Goal: Communication & Community: Answer question/provide support

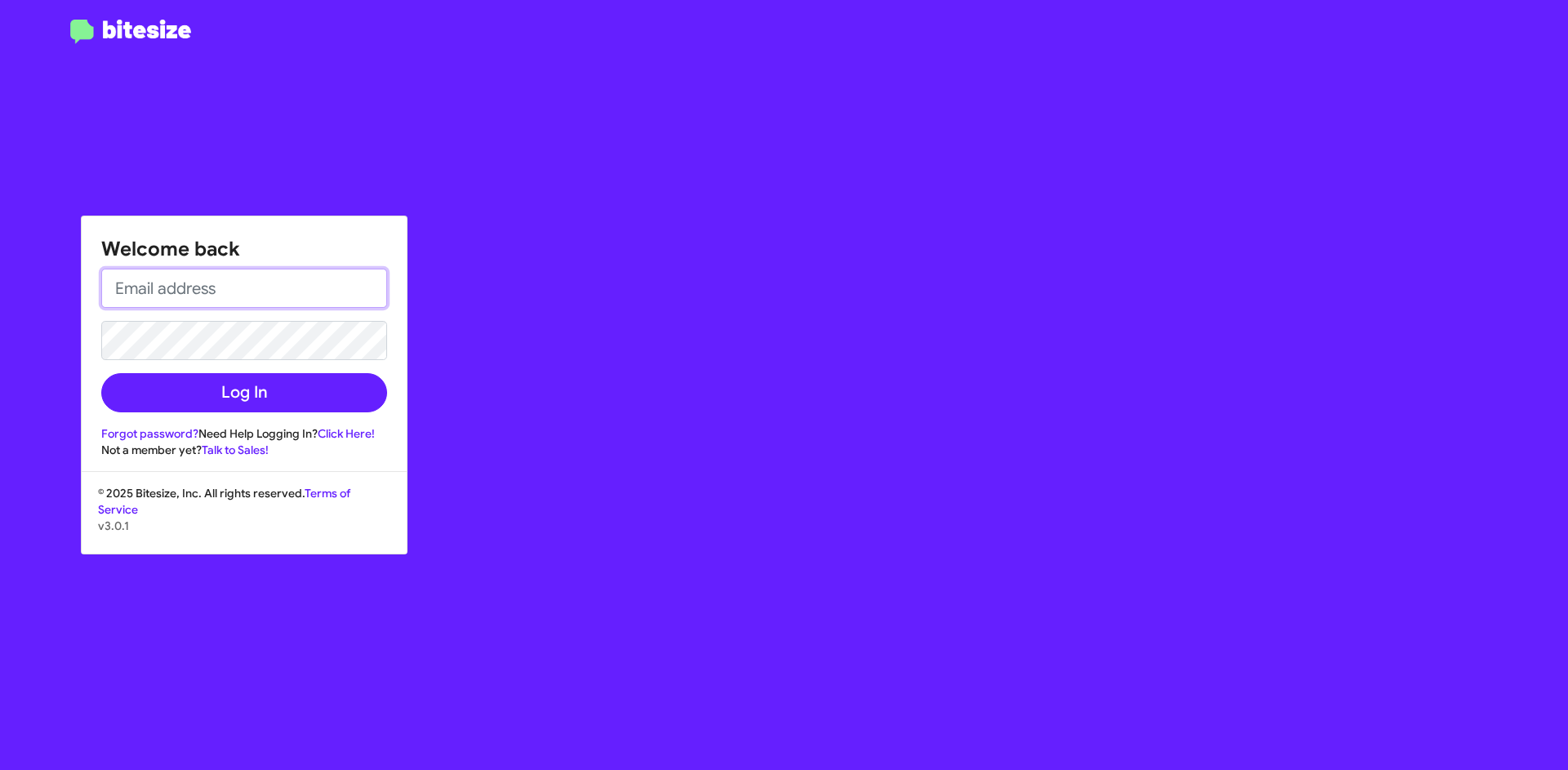
type input "[EMAIL_ADDRESS][DOMAIN_NAME]"
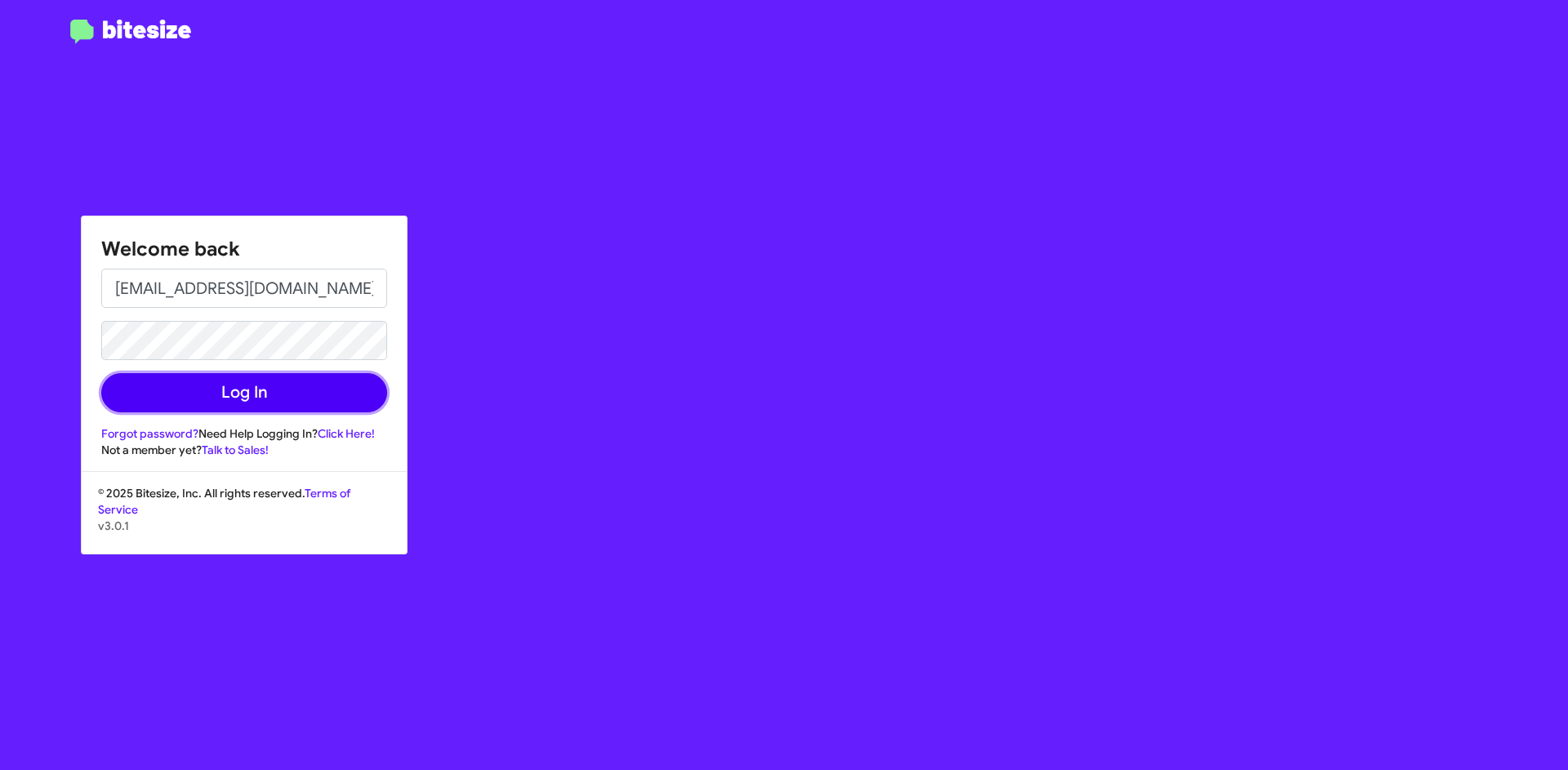
click at [260, 392] on button "Log In" at bounding box center [244, 393] width 286 height 39
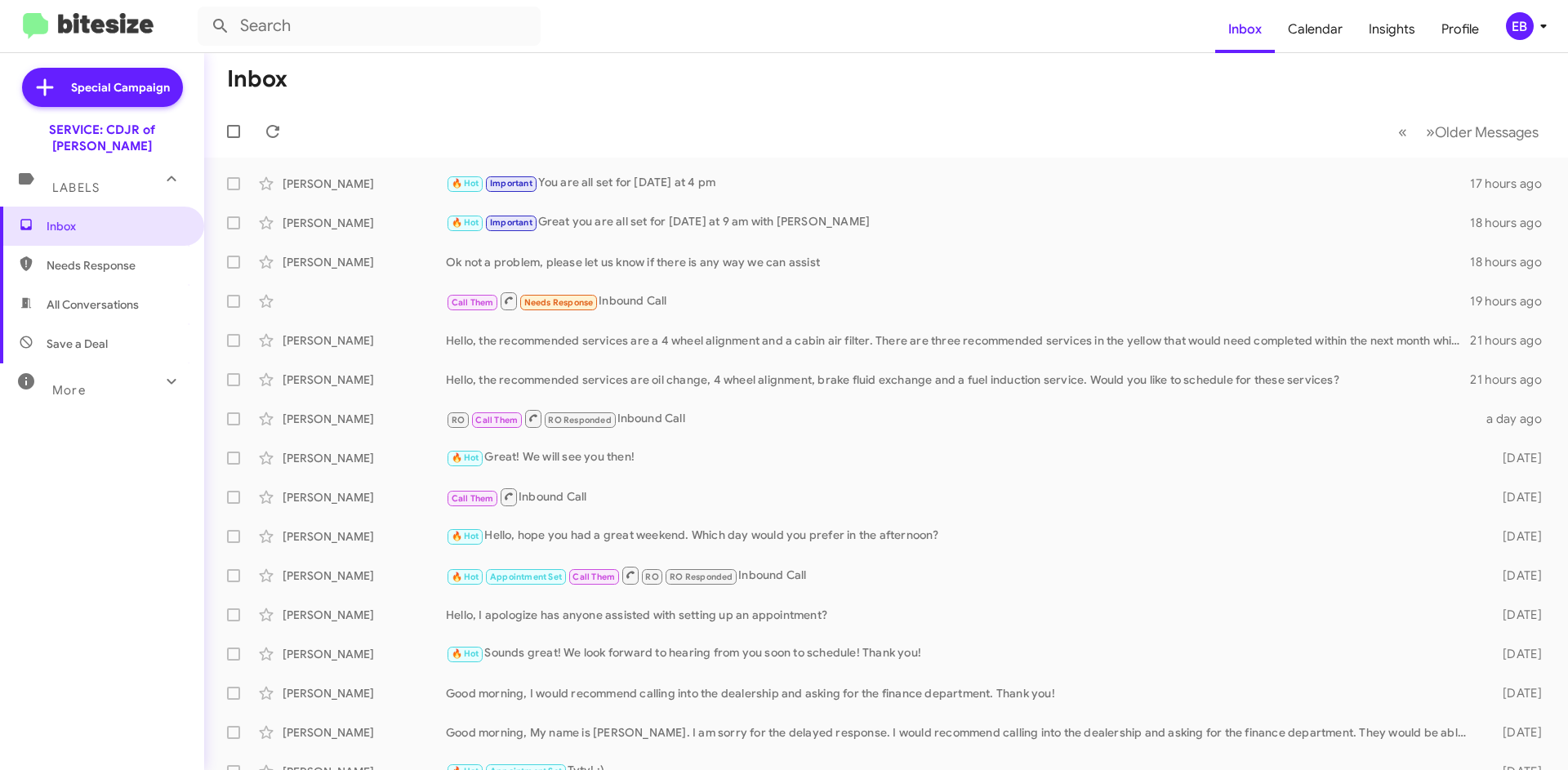
click at [686, 225] on div "🔥 Hot Important Great you are all set for [DATE] at 9 am with [PERSON_NAME]" at bounding box center [958, 222] width 1024 height 19
click at [678, 226] on div "🔥 Hot Important Great you are all set for [DATE] at 9 am with [PERSON_NAME]" at bounding box center [958, 222] width 1024 height 19
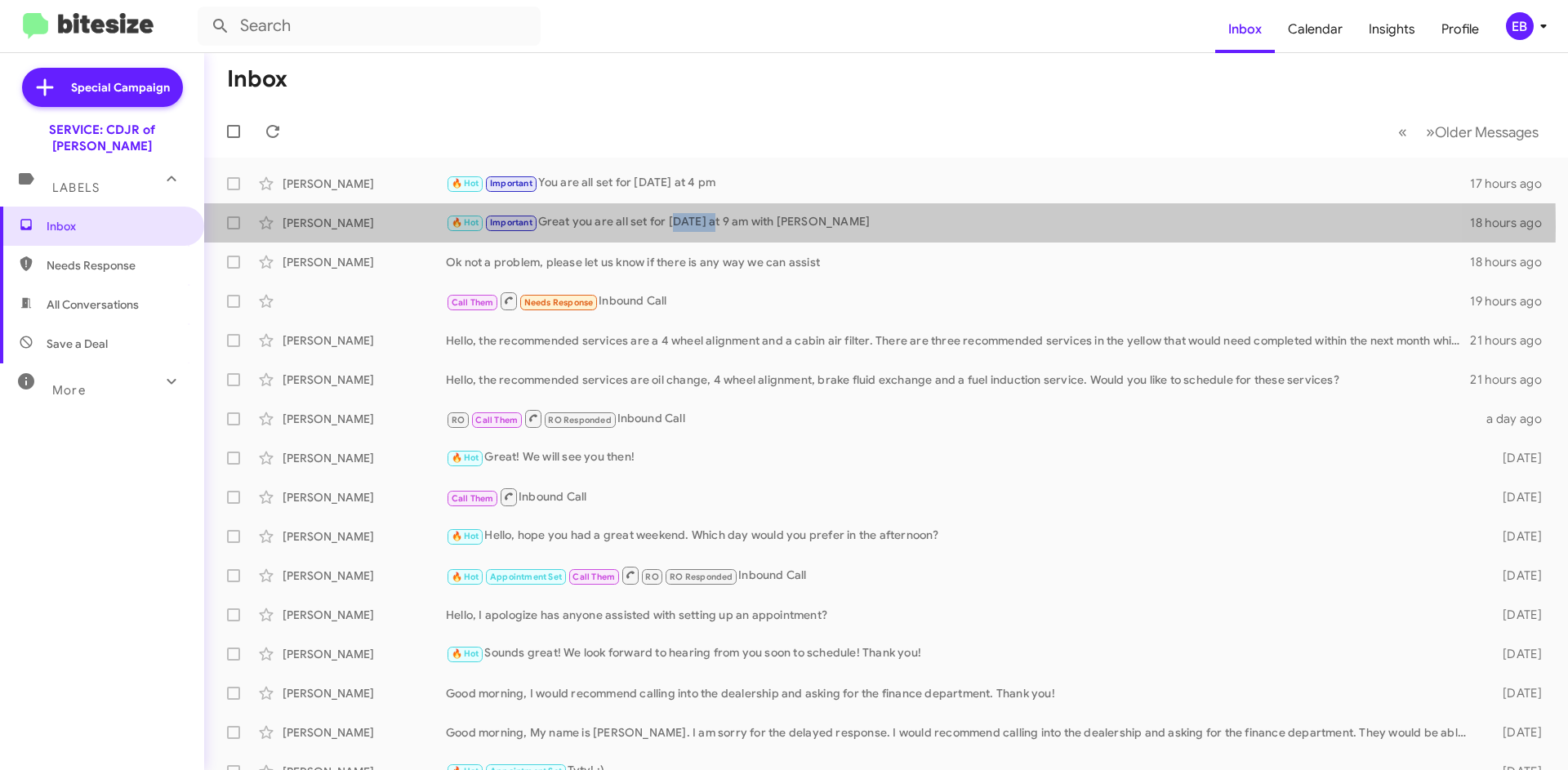
click at [678, 226] on div "🔥 Hot Important Great you are all set for [DATE] at 9 am with [PERSON_NAME]" at bounding box center [958, 222] width 1024 height 19
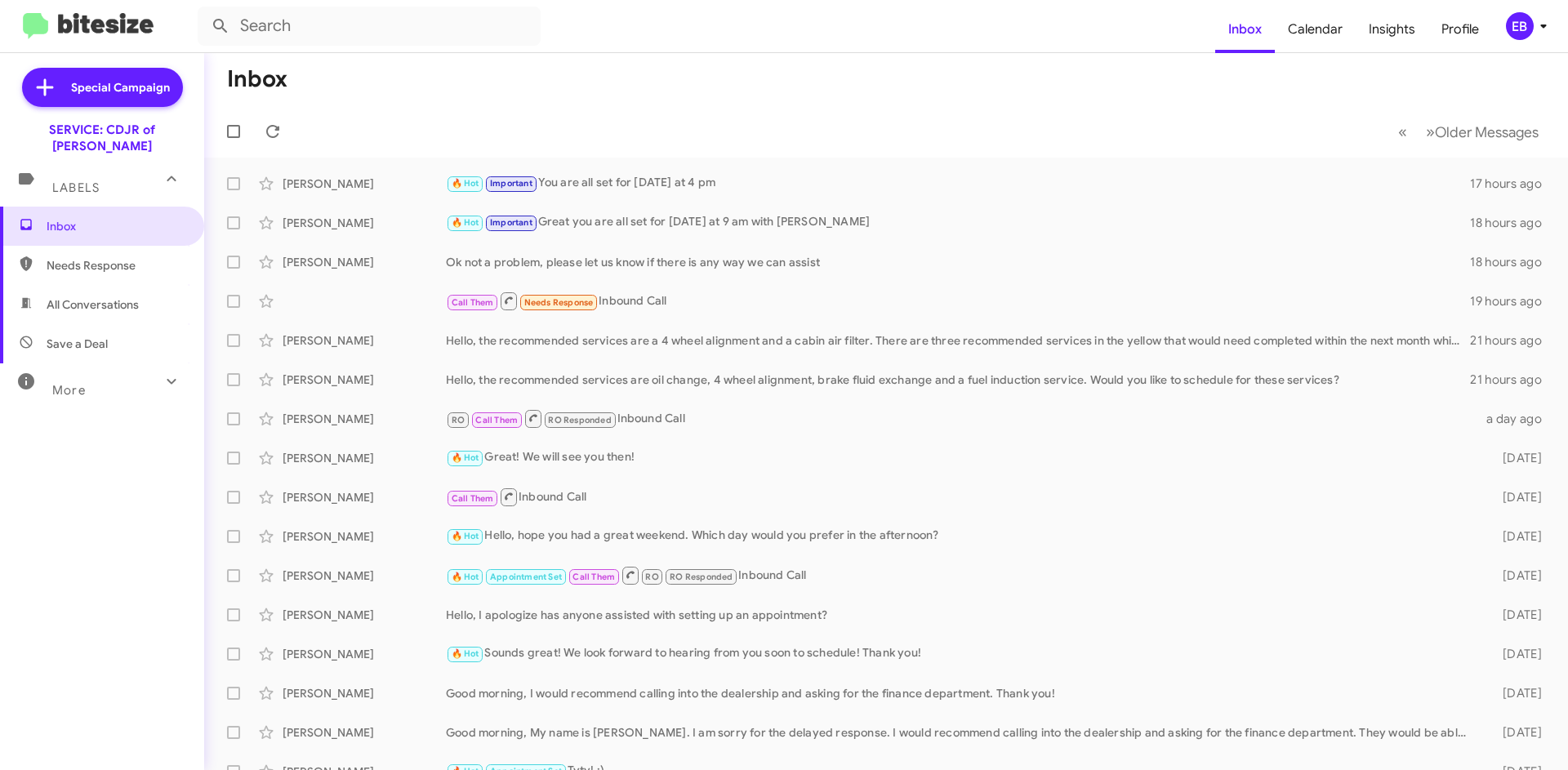
click at [340, 225] on div "[PERSON_NAME]" at bounding box center [364, 223] width 163 height 17
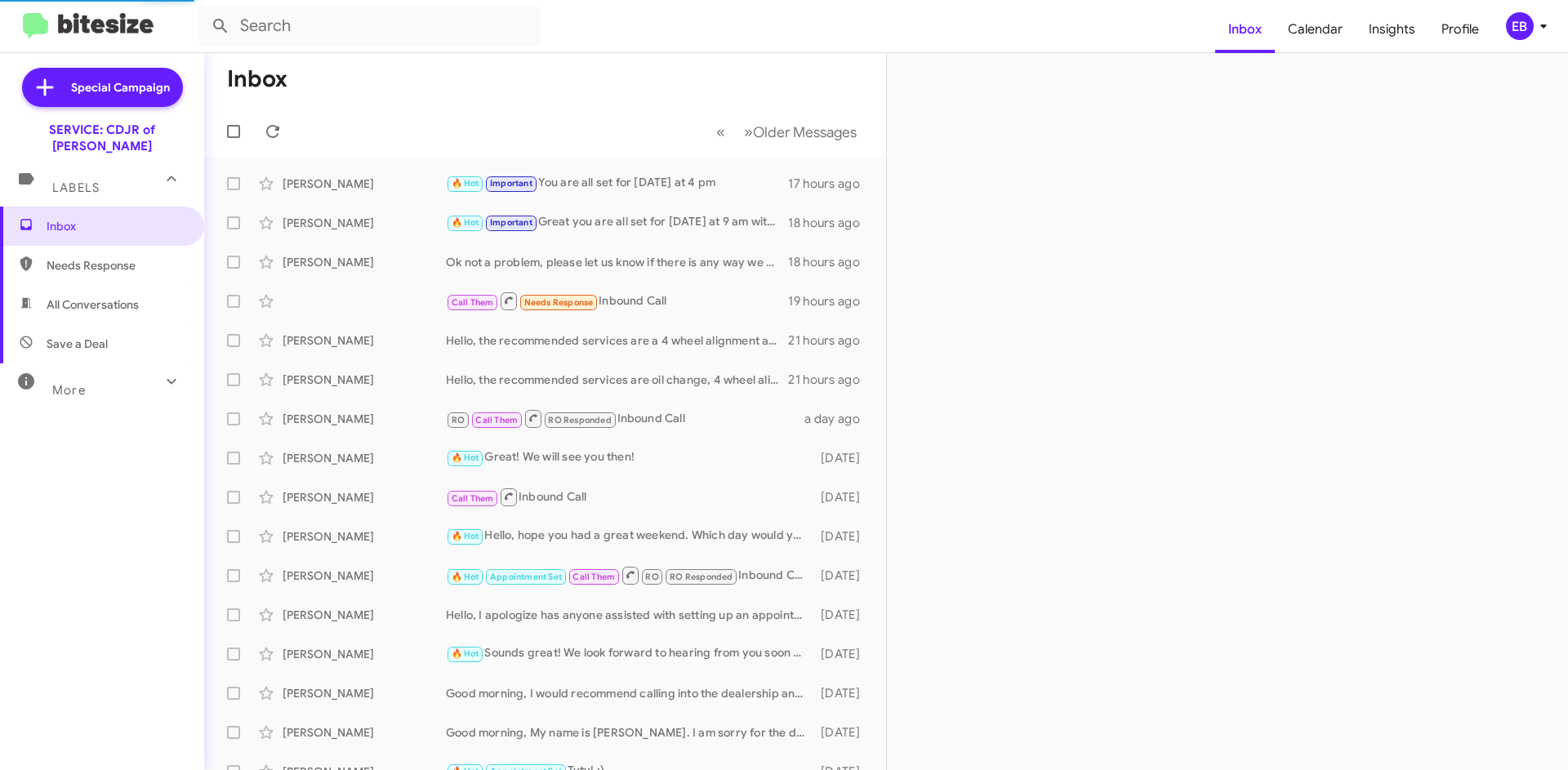
click at [626, 215] on div "🔥 Hot Important Great you are all set for [DATE] at 9 am with [PERSON_NAME]" at bounding box center [617, 222] width 342 height 19
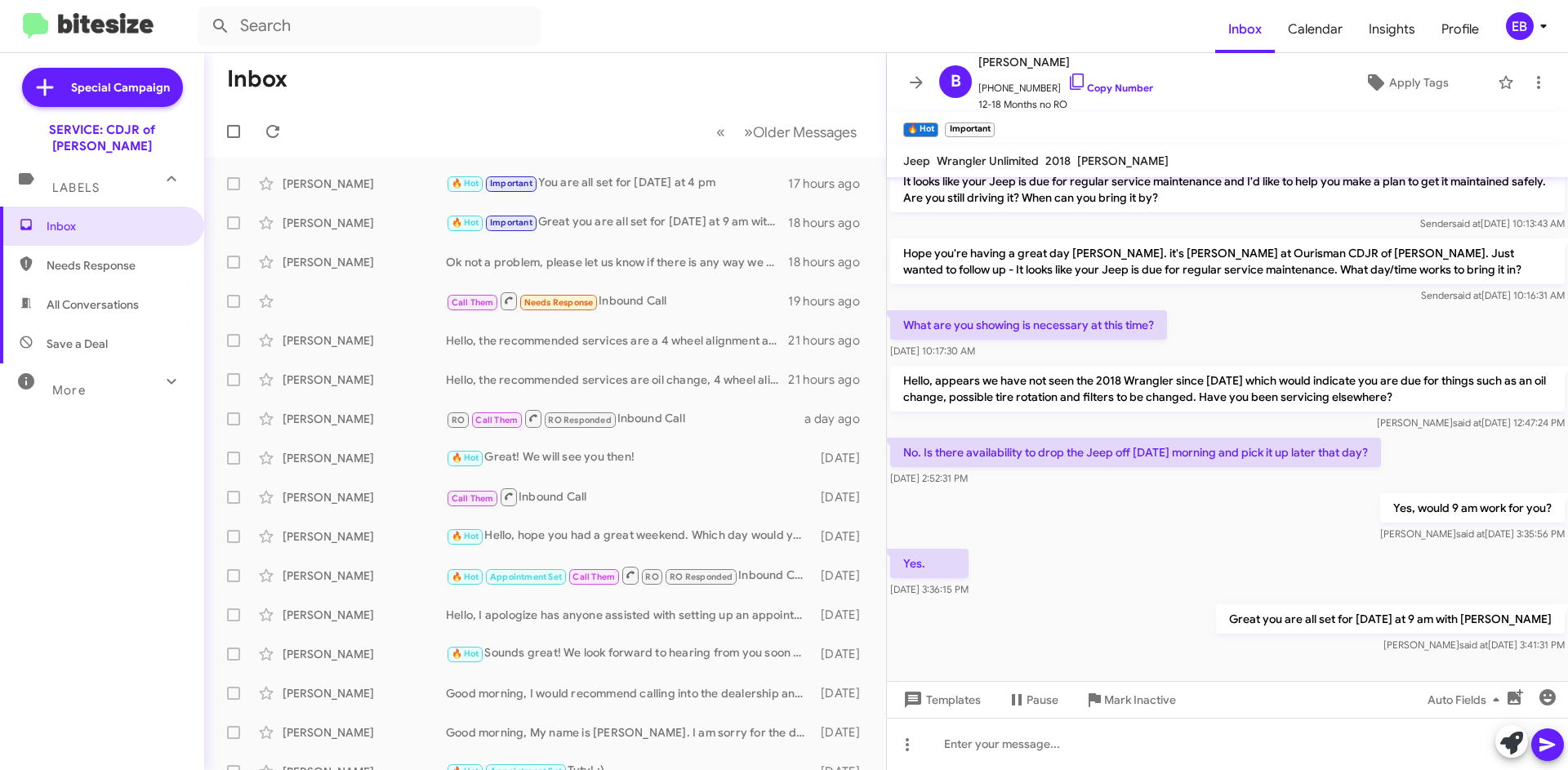
scroll to position [608, 0]
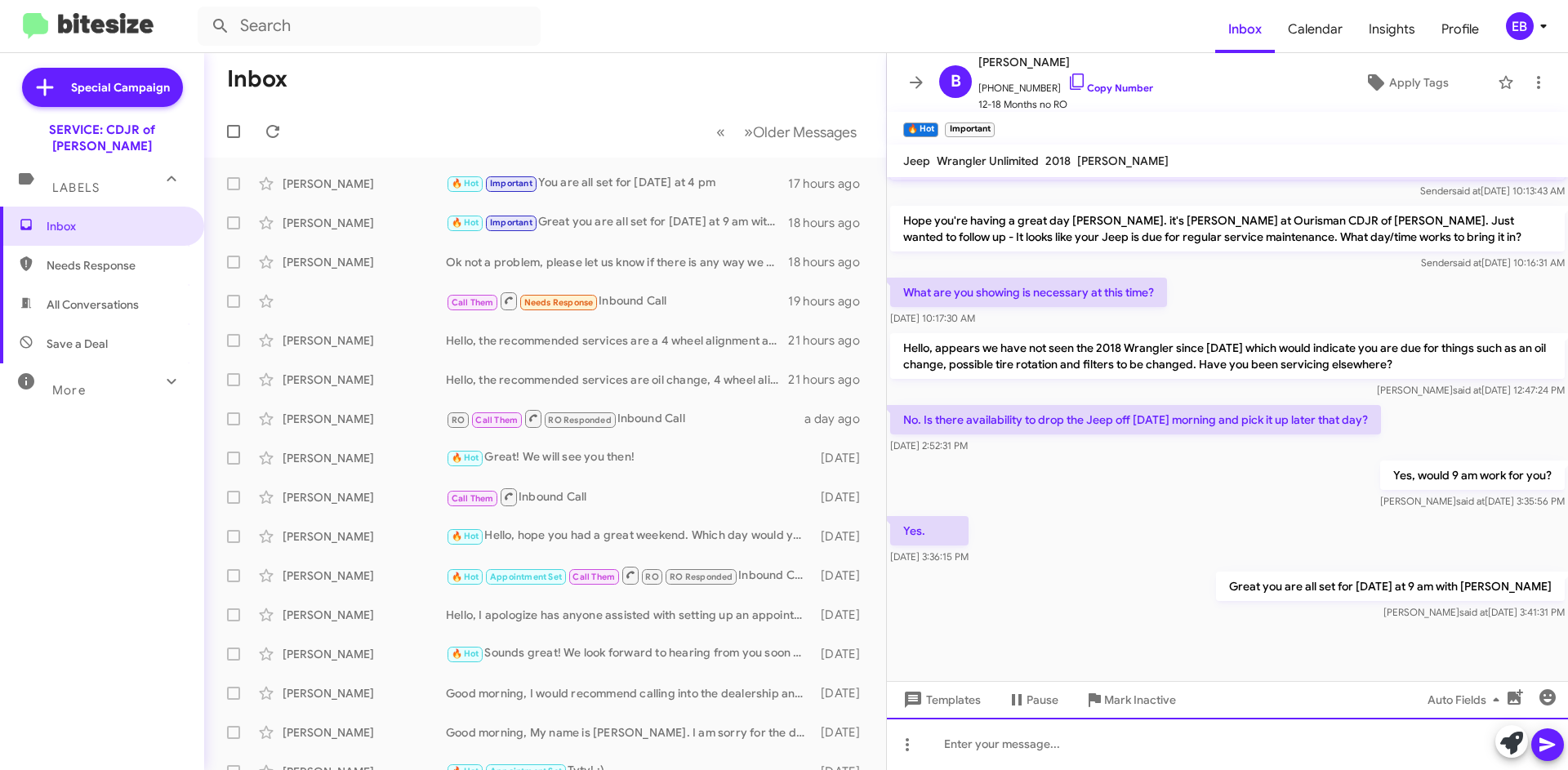
click at [1052, 753] on div at bounding box center [1227, 744] width 681 height 52
click at [1052, 743] on div at bounding box center [1227, 744] width 681 height 52
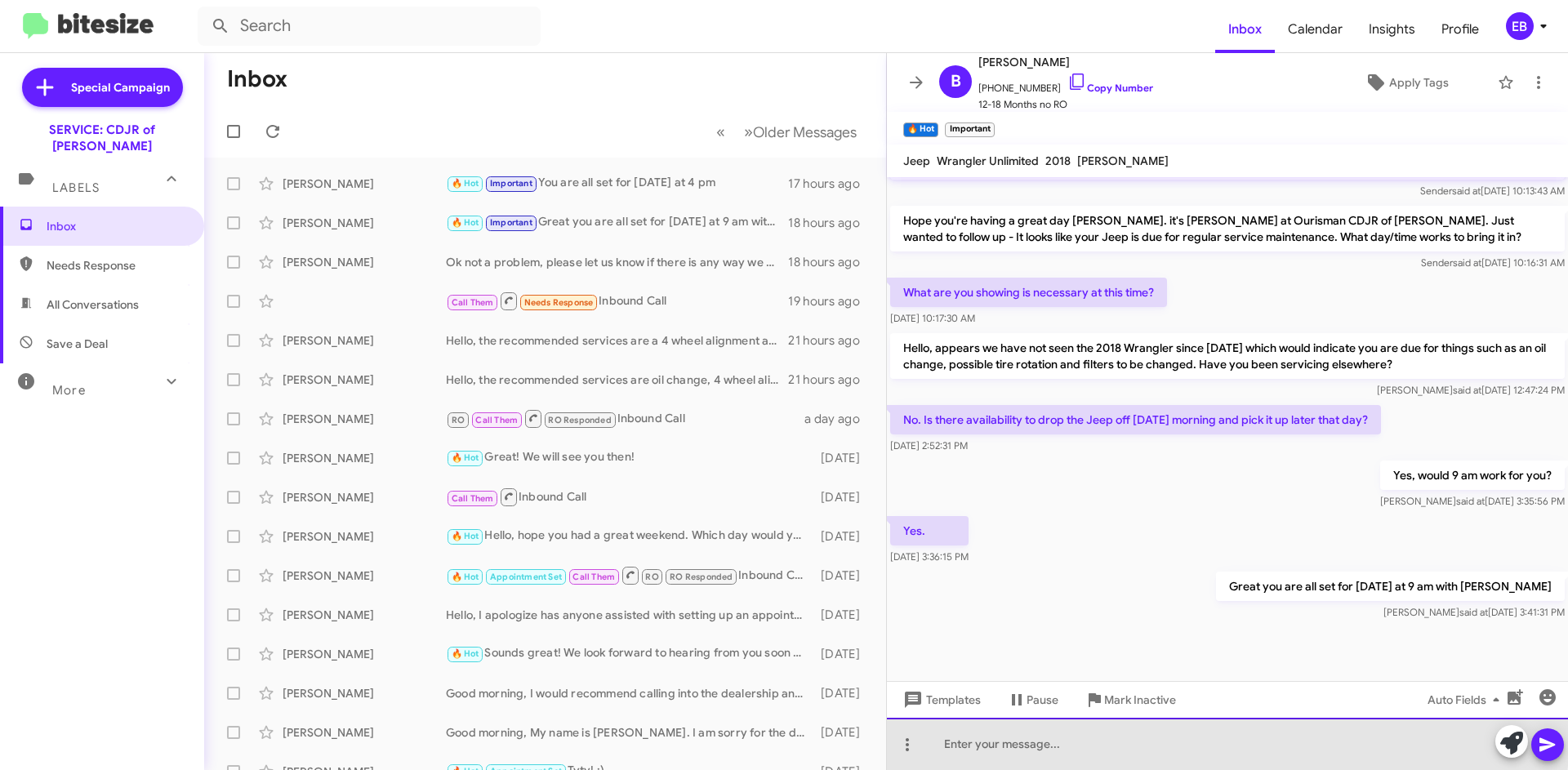
click at [1078, 739] on div at bounding box center [1227, 744] width 681 height 52
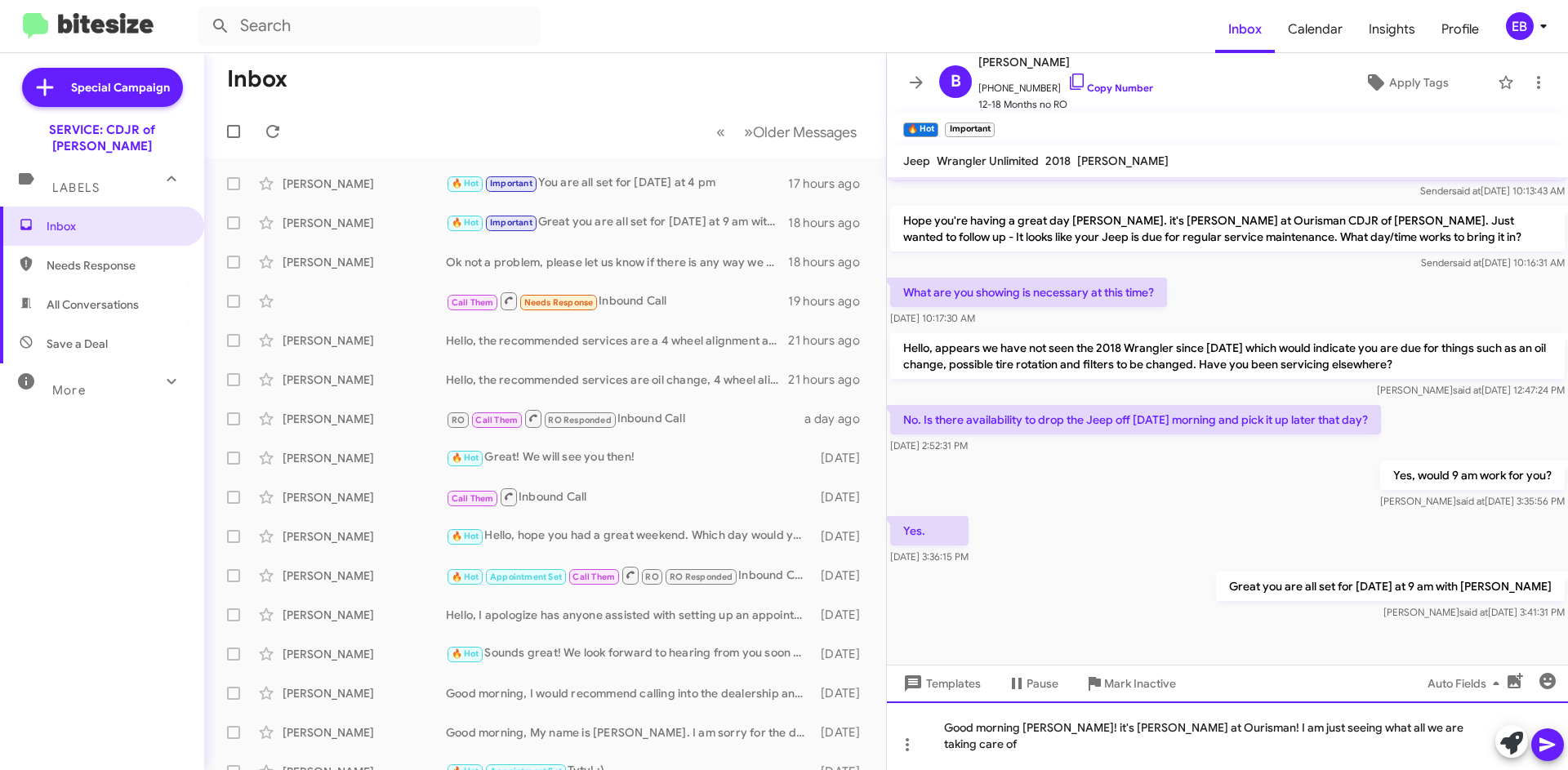
click at [1443, 748] on div "Good morning [PERSON_NAME]! it's [PERSON_NAME] at Ourisman! I am just seeing wh…" at bounding box center [1227, 736] width 681 height 69
click at [1546, 745] on icon at bounding box center [1547, 744] width 20 height 20
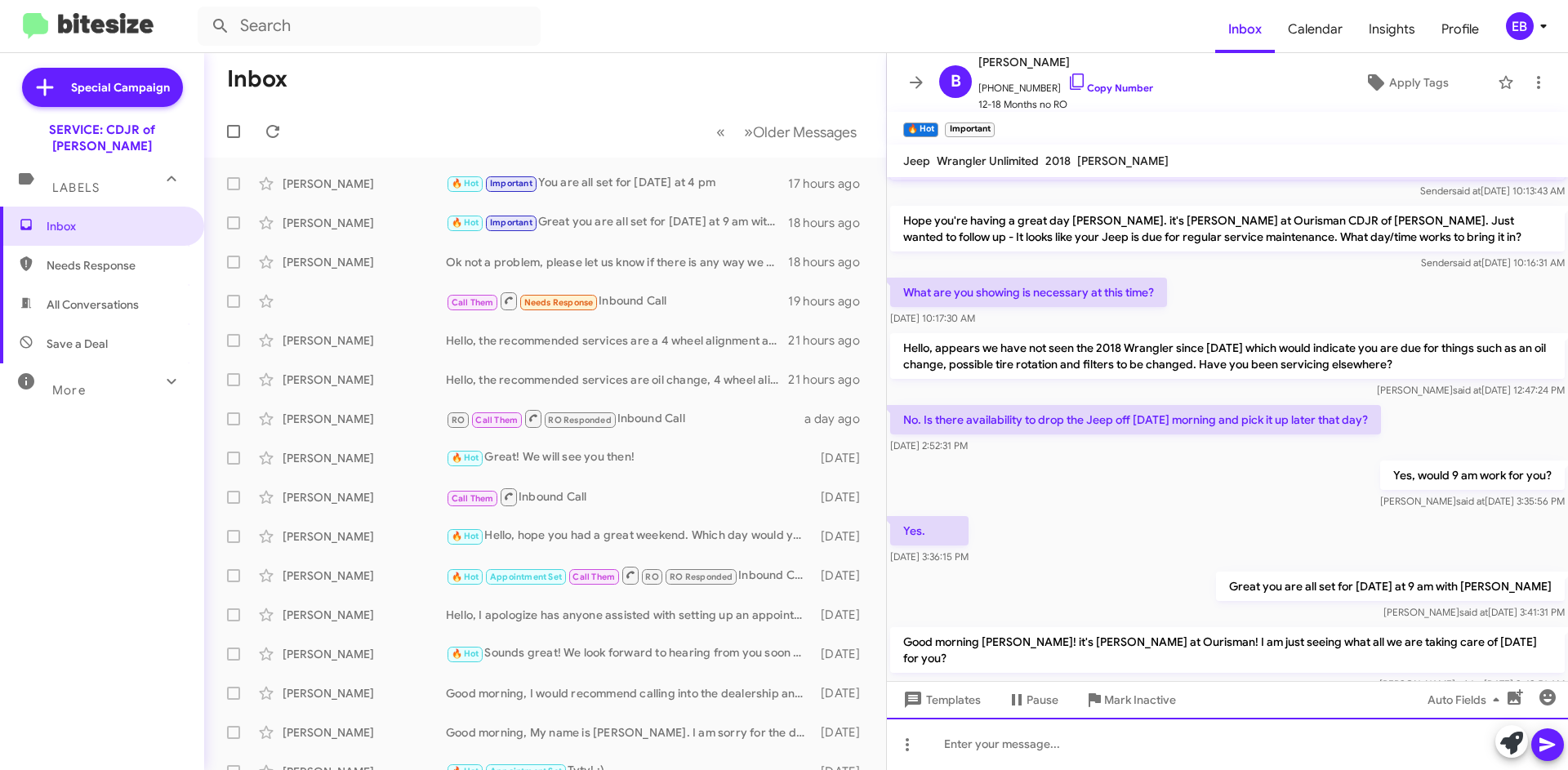
scroll to position [0, 0]
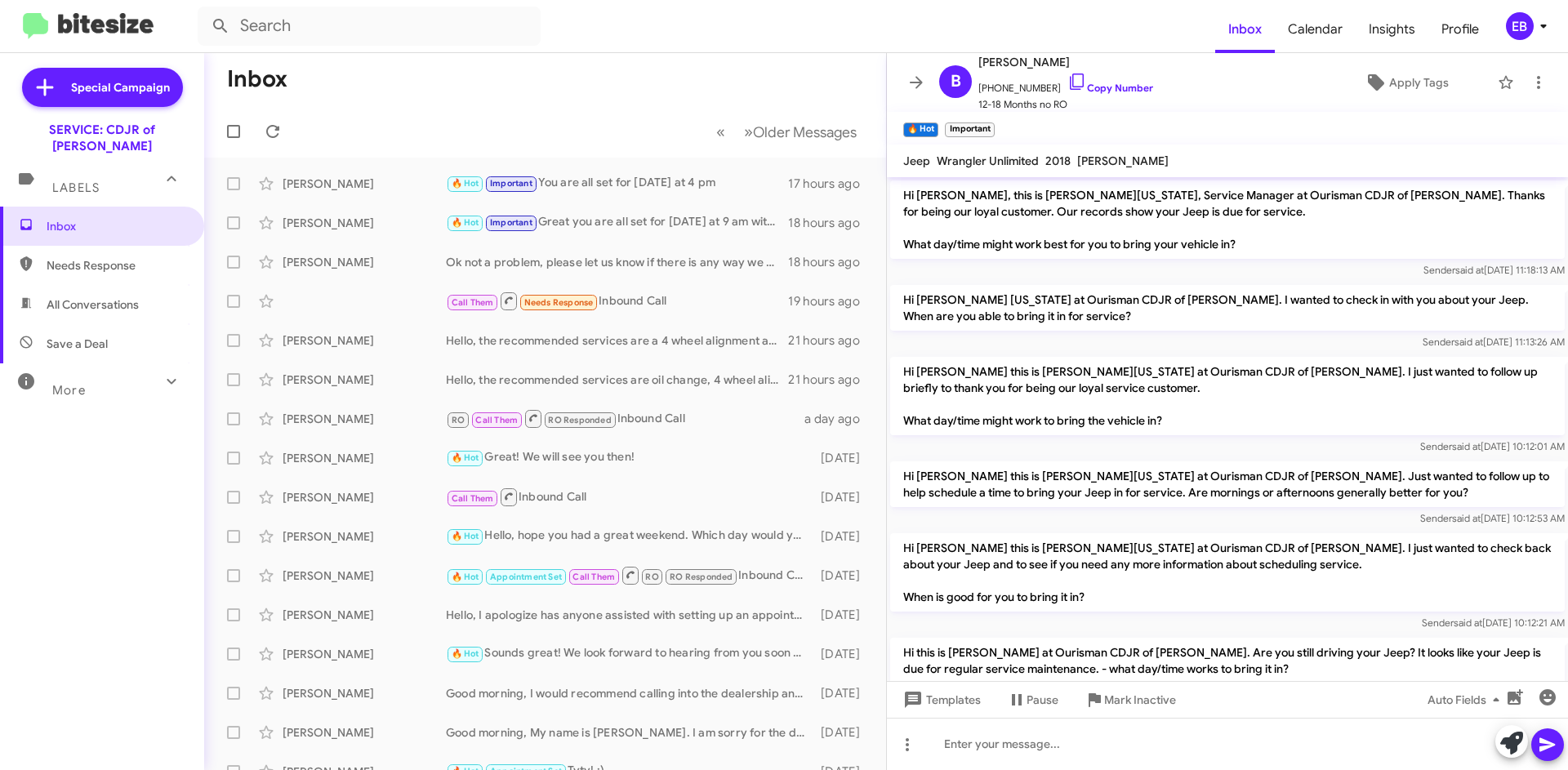
click at [372, 189] on div "[PERSON_NAME]" at bounding box center [364, 184] width 163 height 17
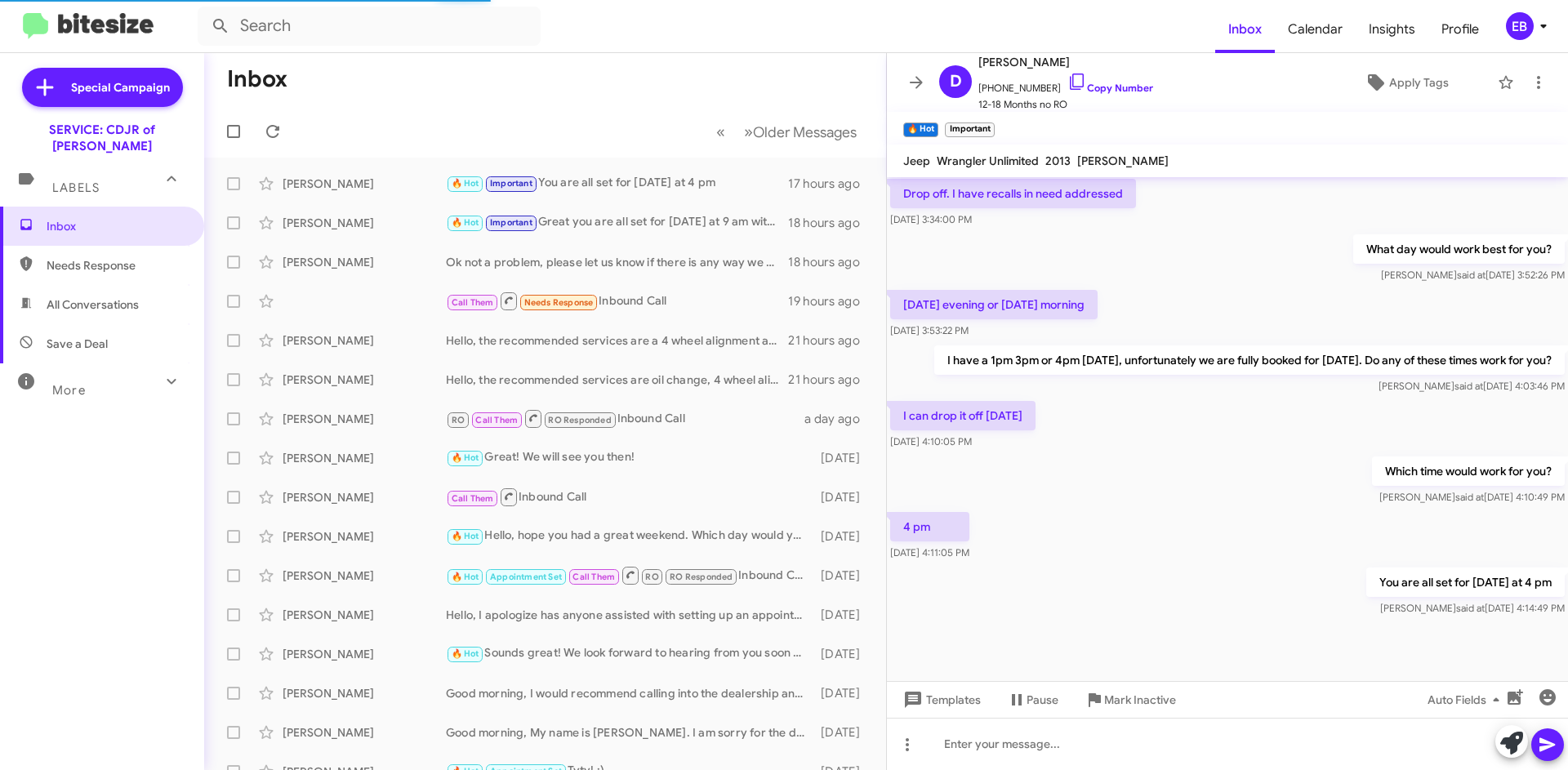
scroll to position [472, 0]
click at [556, 174] on div "🔥 Hot Important You are all set for [DATE] at 4 pm" at bounding box center [617, 183] width 342 height 19
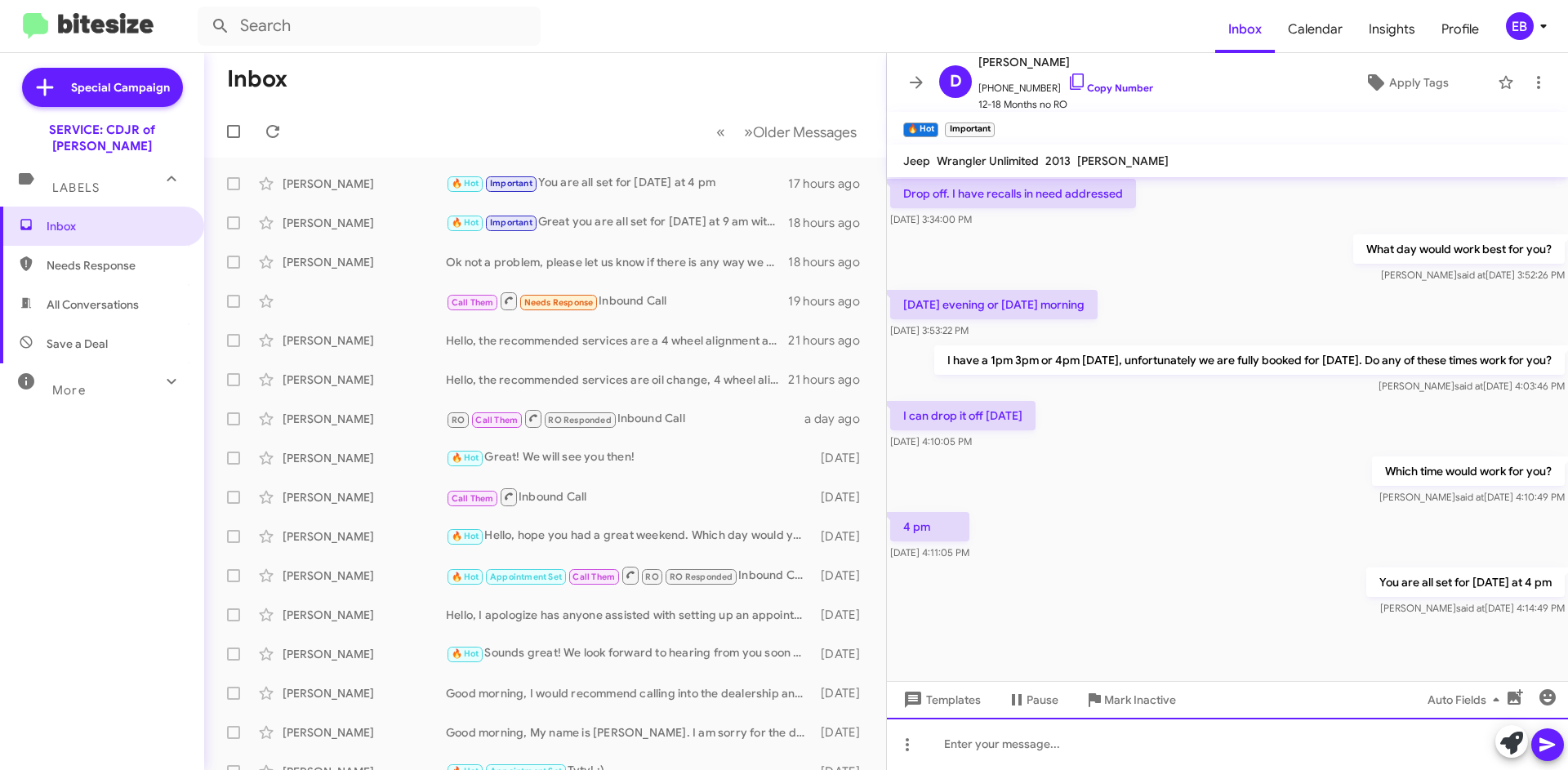
click at [1033, 750] on div at bounding box center [1227, 744] width 681 height 52
click at [1064, 736] on div "Good" at bounding box center [1227, 744] width 681 height 52
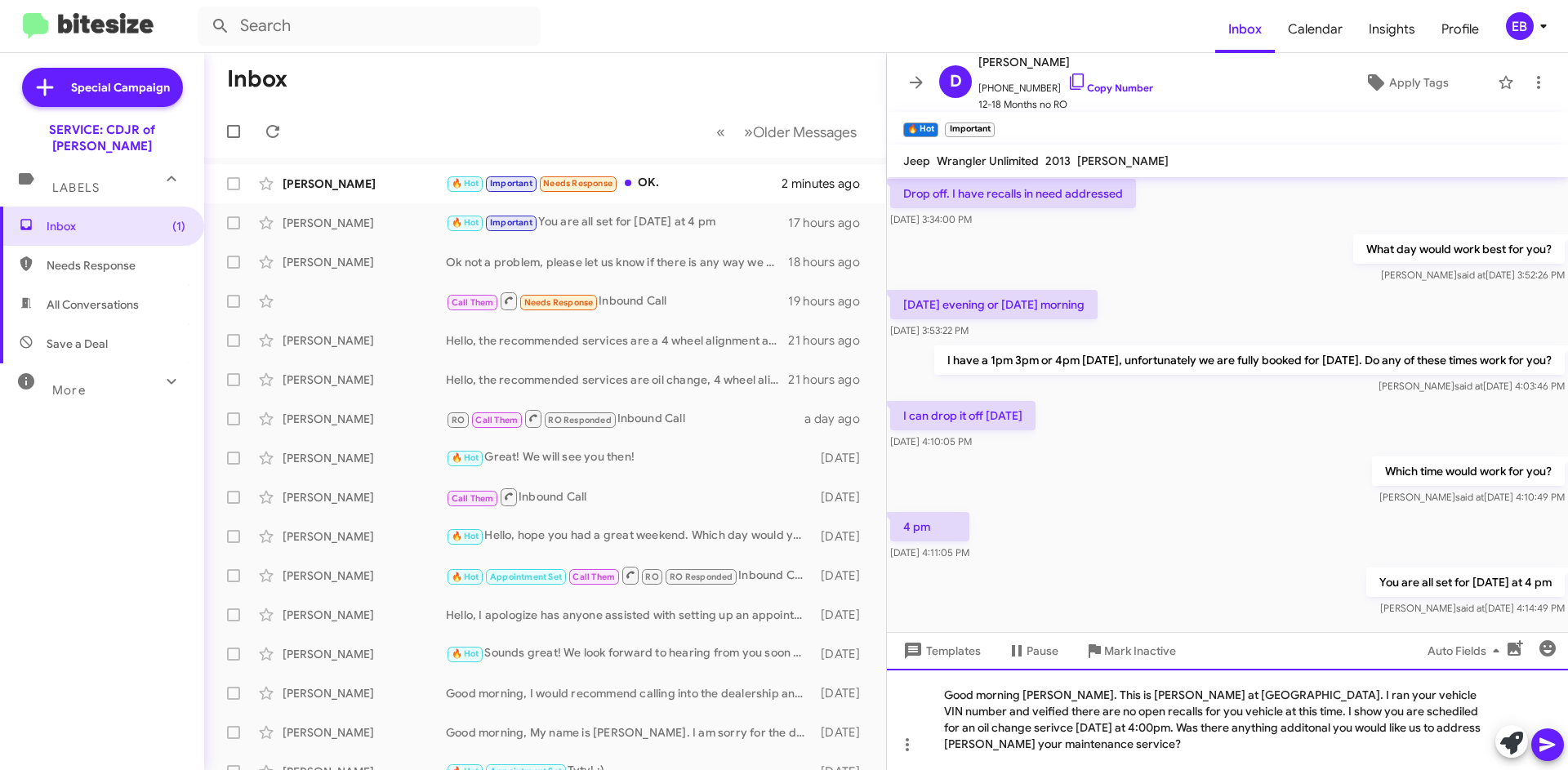
click at [1491, 741] on div "Good morning [PERSON_NAME]. This is [PERSON_NAME] at [GEOGRAPHIC_DATA]. I ran y…" at bounding box center [1227, 719] width 681 height 101
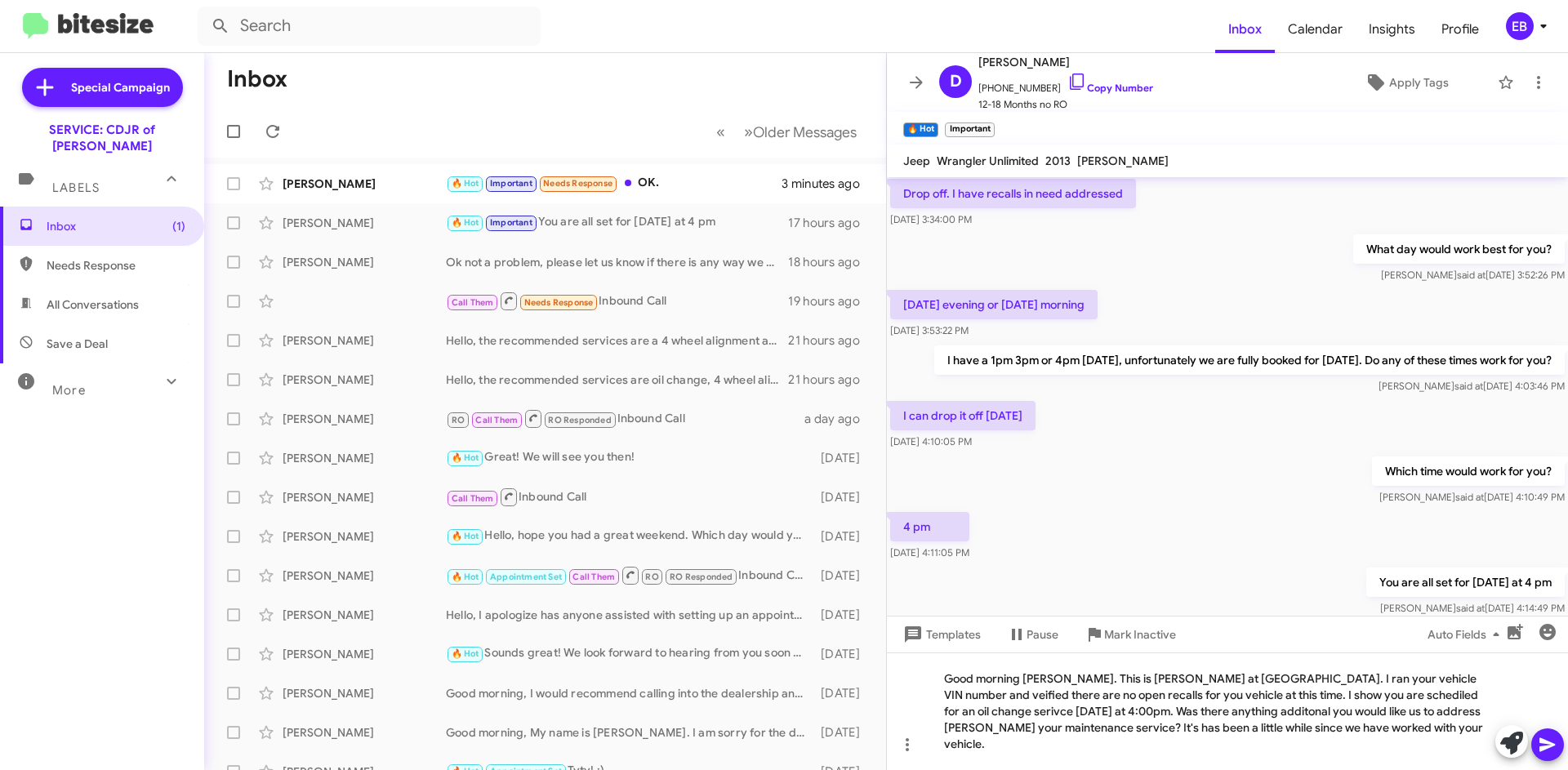
click at [1550, 740] on icon at bounding box center [1547, 744] width 20 height 20
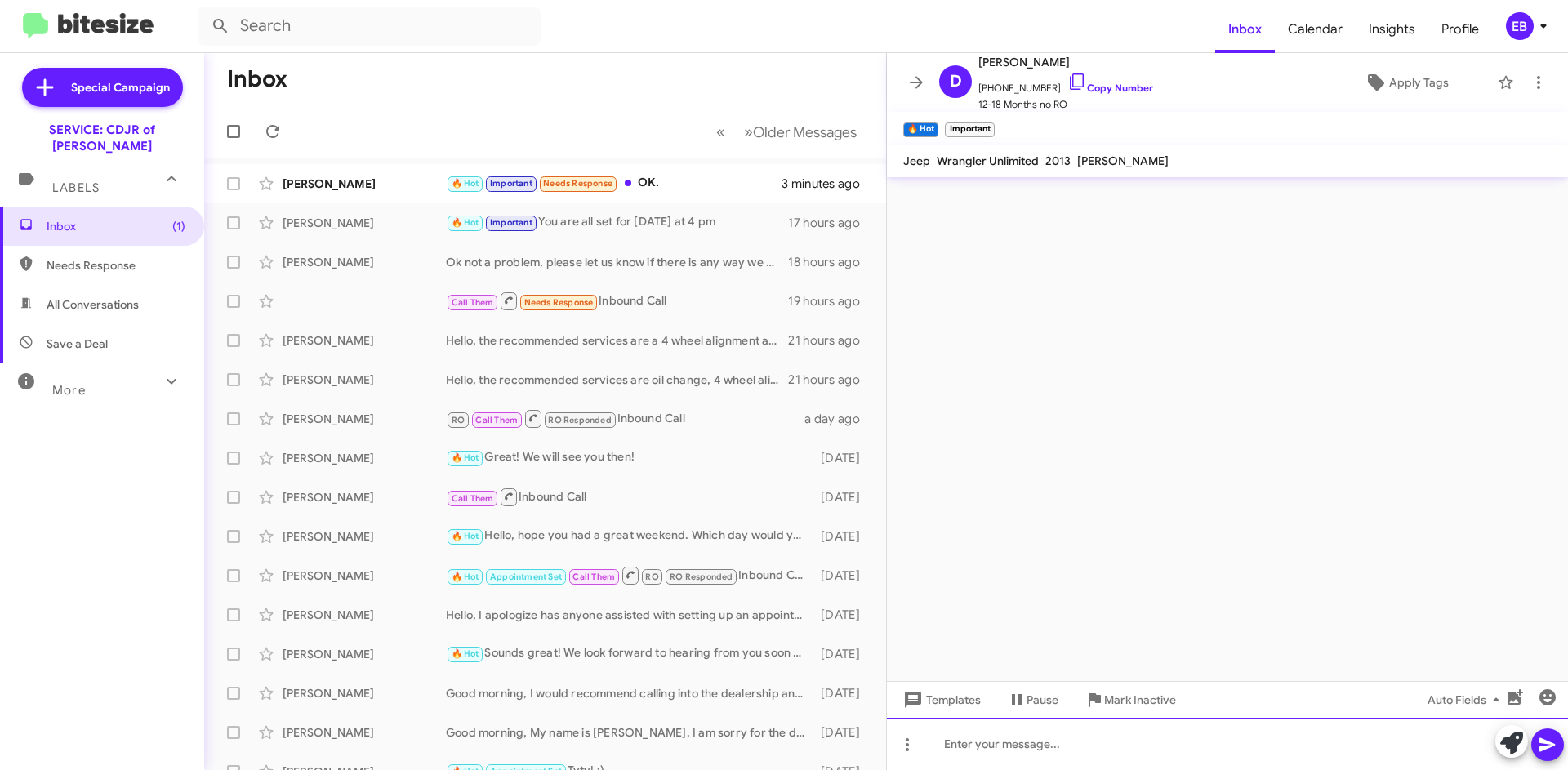
scroll to position [0, 0]
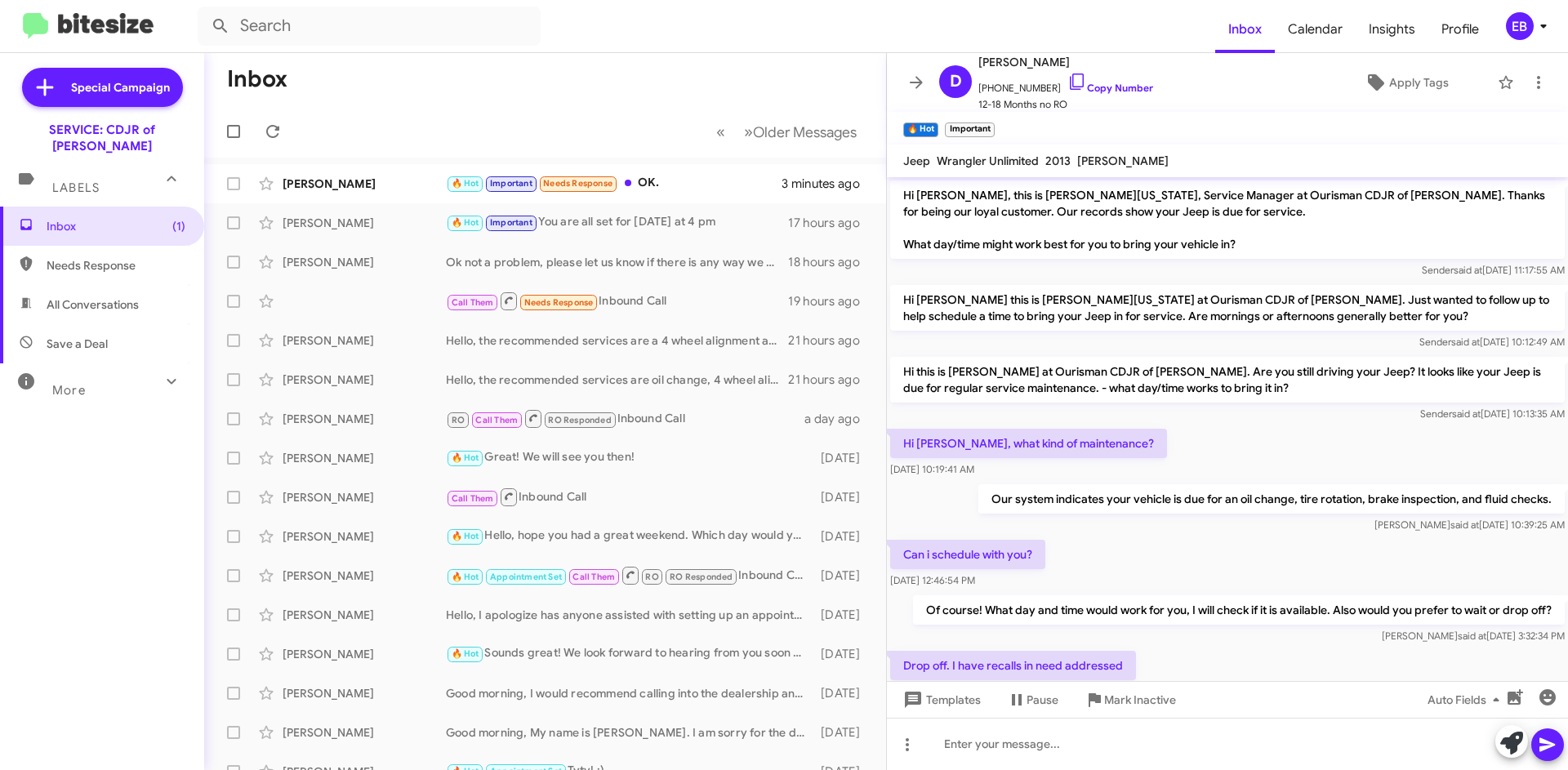
click at [334, 188] on div "[PERSON_NAME]" at bounding box center [364, 184] width 163 height 17
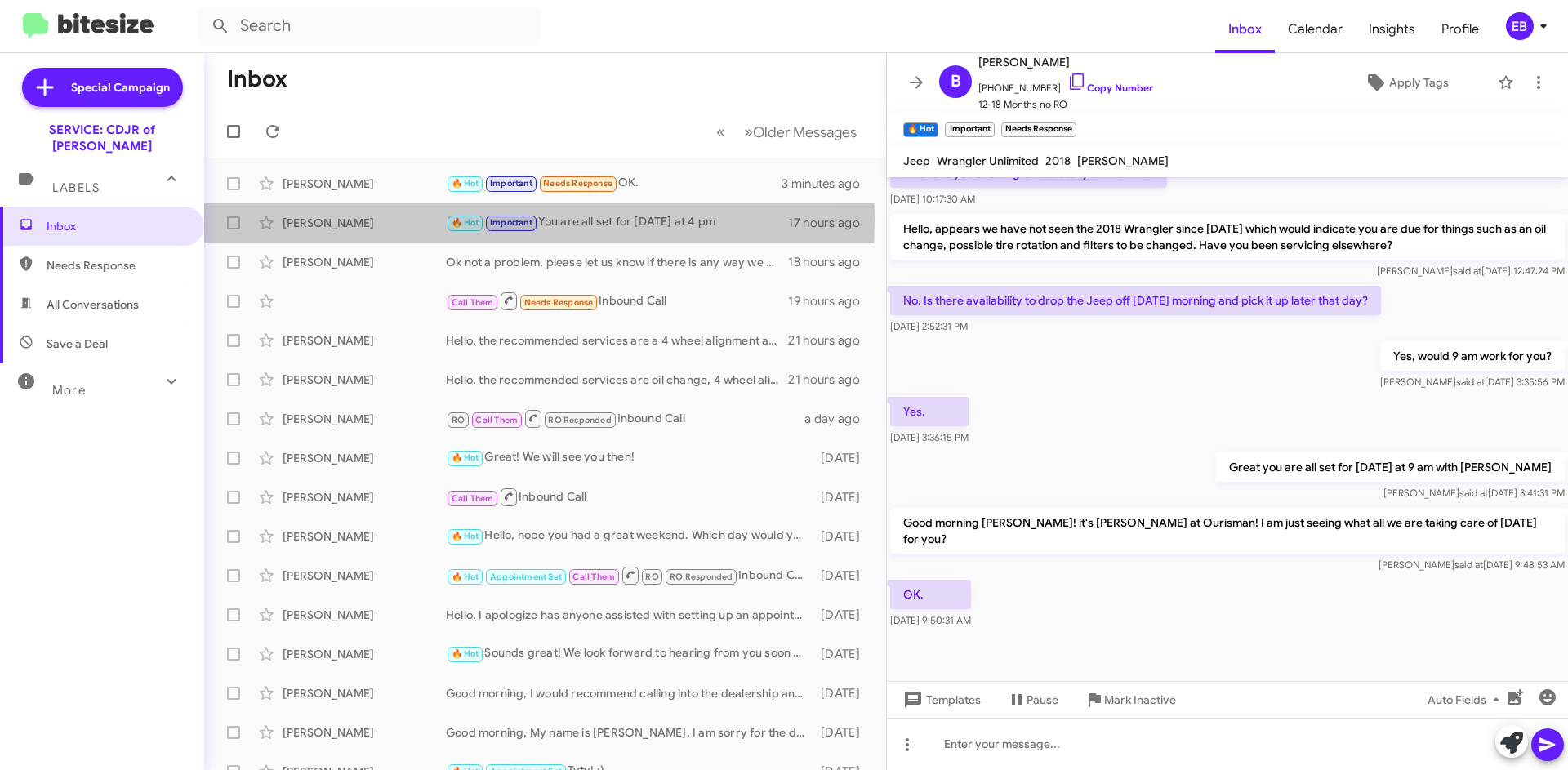
click at [335, 219] on div "[PERSON_NAME]" at bounding box center [364, 223] width 163 height 17
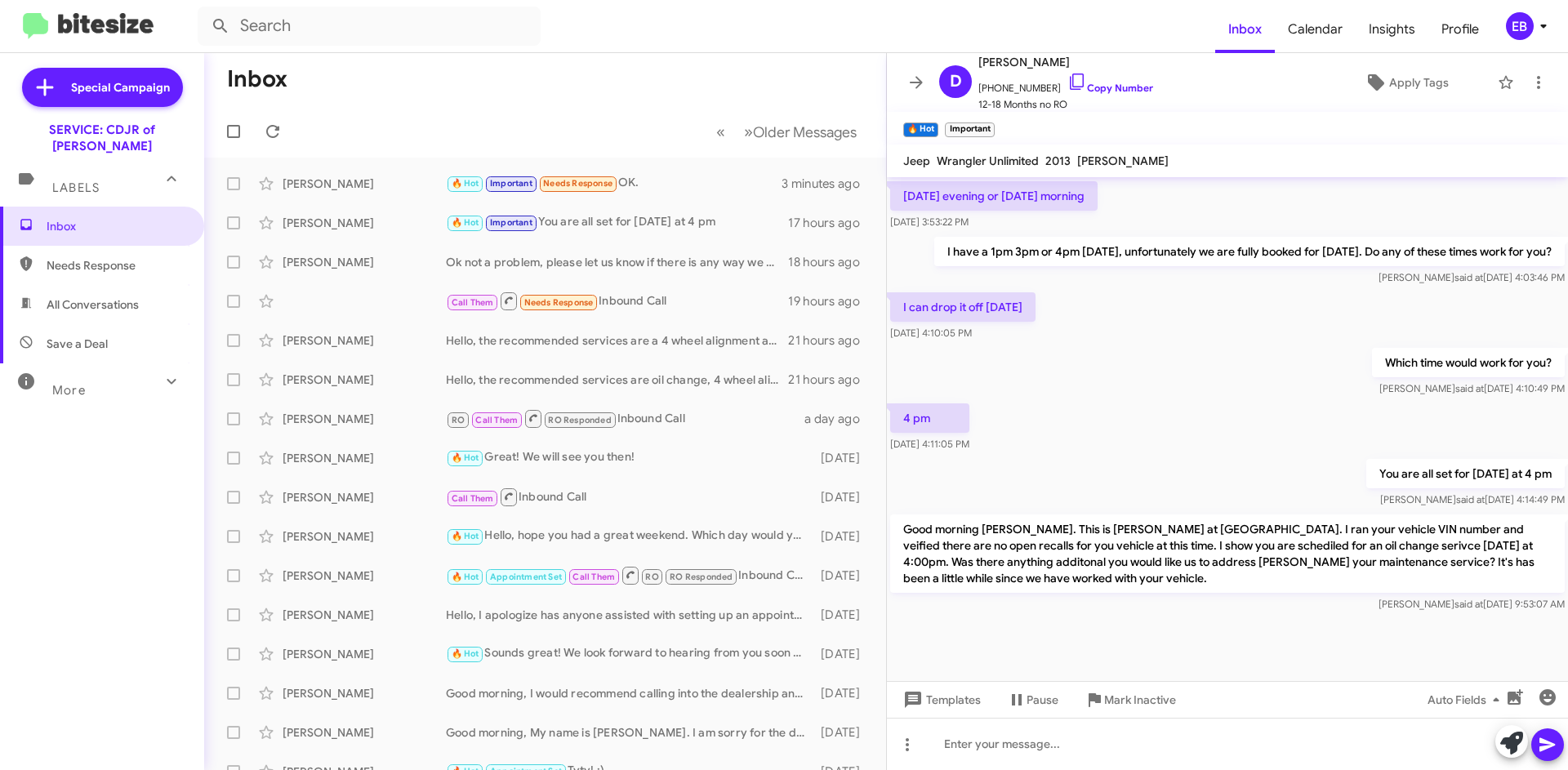
scroll to position [581, 0]
